Goal: Navigation & Orientation: Find specific page/section

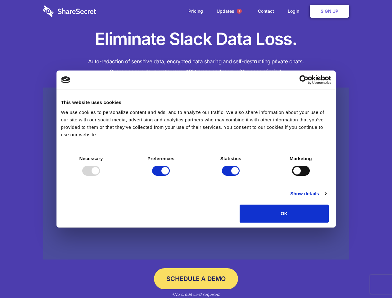
click at [100, 176] on div at bounding box center [91, 171] width 18 height 10
click at [170, 176] on input "Preferences" at bounding box center [161, 171] width 18 height 10
checkbox input "false"
click at [232, 176] on input "Statistics" at bounding box center [231, 171] width 18 height 10
checkbox input "false"
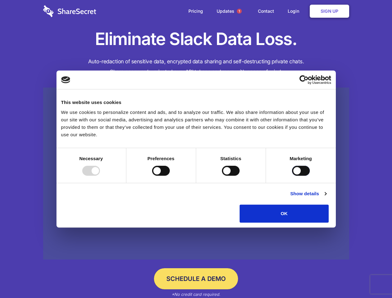
click at [292, 176] on input "Marketing" at bounding box center [301, 171] width 18 height 10
checkbox input "true"
click at [326, 197] on link "Show details" at bounding box center [308, 193] width 36 height 7
click at [0, 0] on li "Preferences 4 Preference cookies enable a website to remember information that …" at bounding box center [0, 0] width 0 height 0
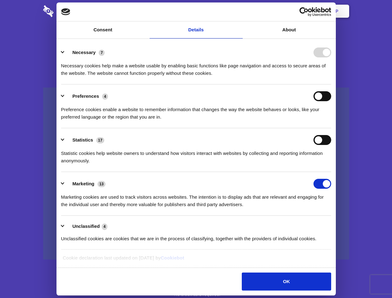
click at [239, 11] on span "1" at bounding box center [239, 11] width 5 height 5
